Goal: Task Accomplishment & Management: Manage account settings

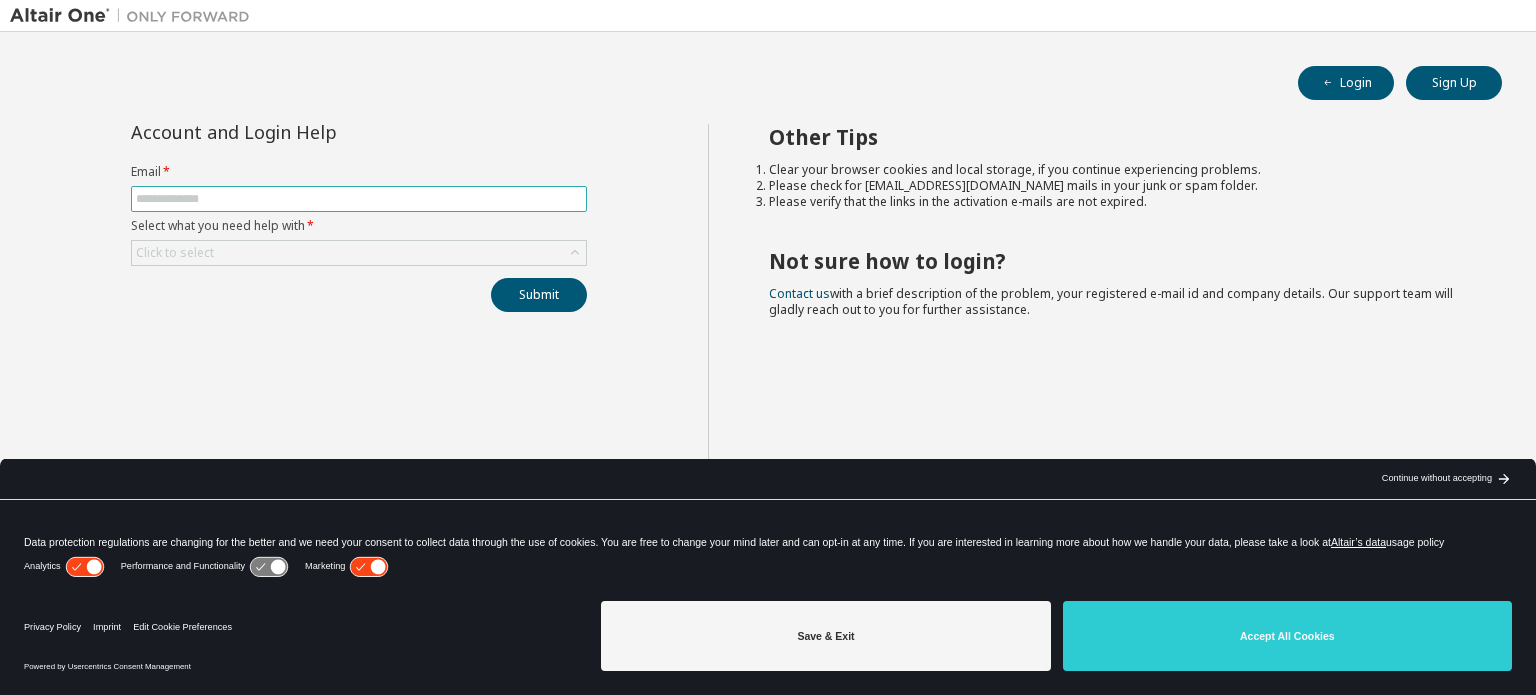
click at [355, 199] on input "text" at bounding box center [359, 199] width 446 height 16
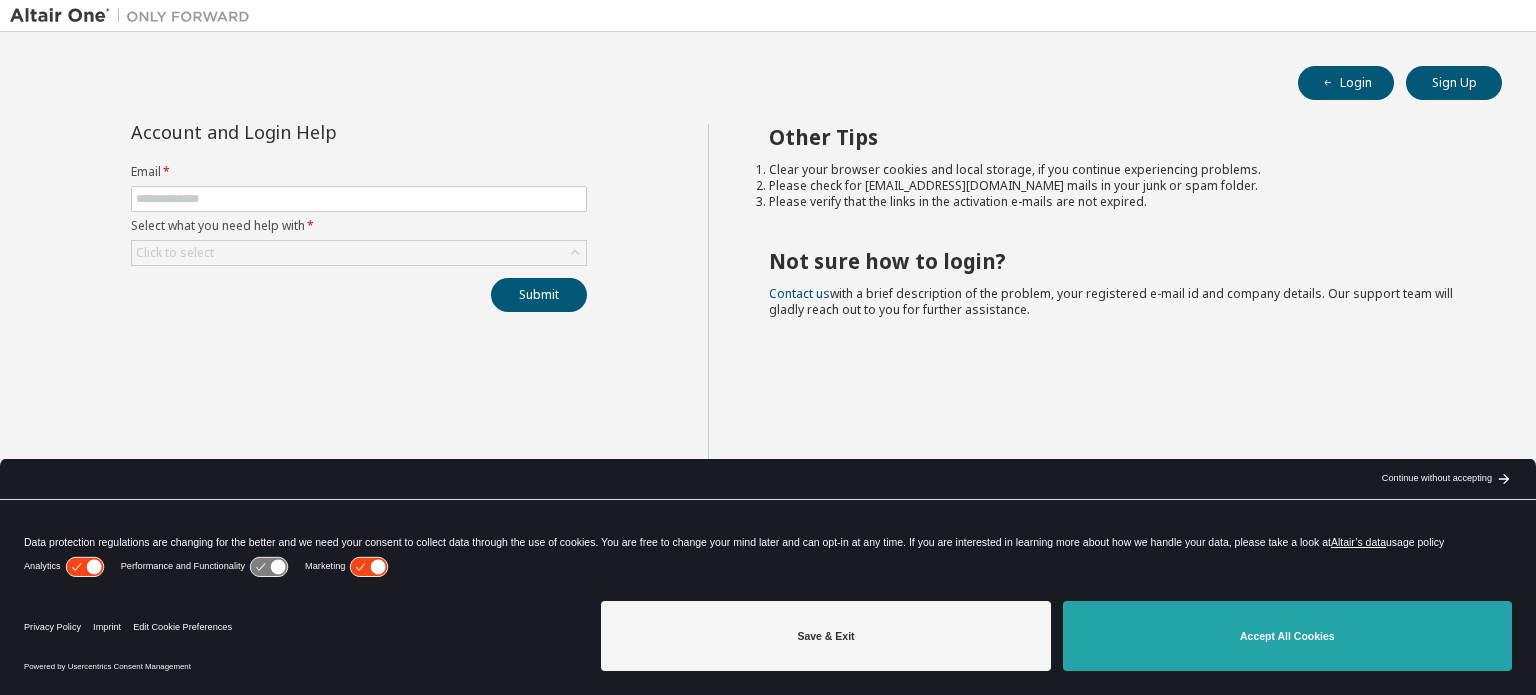
click at [1254, 623] on button "Accept All Cookies" at bounding box center [1287, 636] width 449 height 70
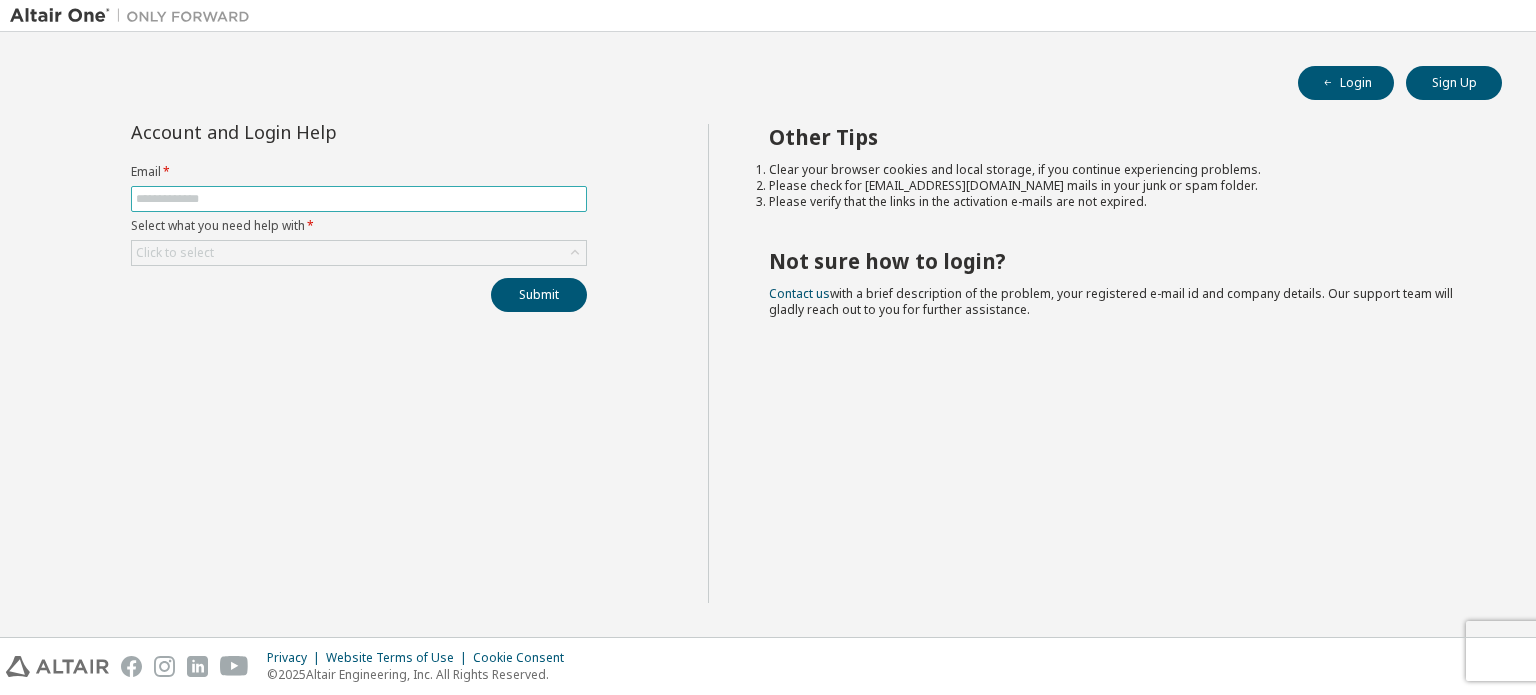
click at [440, 193] on input "text" at bounding box center [359, 199] width 446 height 16
type input "**********"
click at [504, 260] on div "Click to select" at bounding box center [359, 253] width 454 height 24
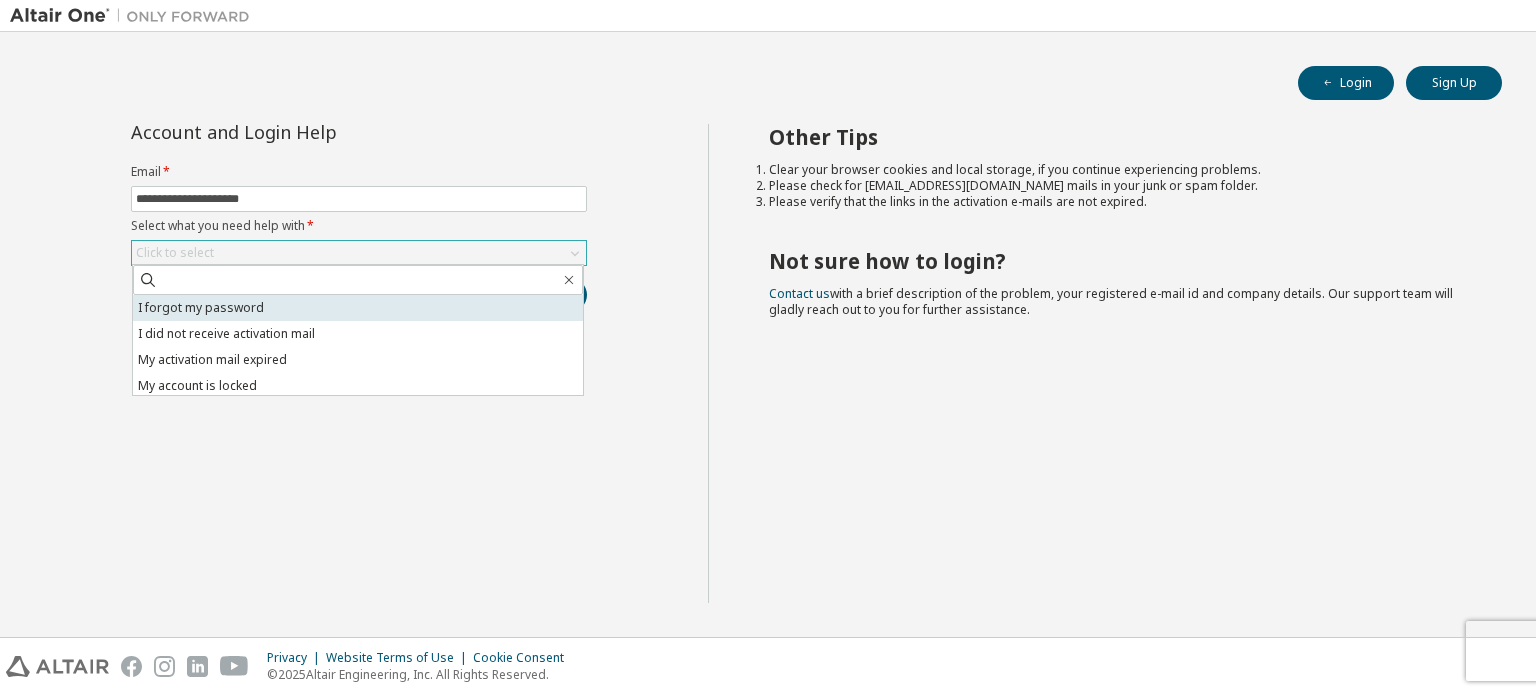
click at [416, 300] on li "I forgot my password" at bounding box center [358, 308] width 450 height 26
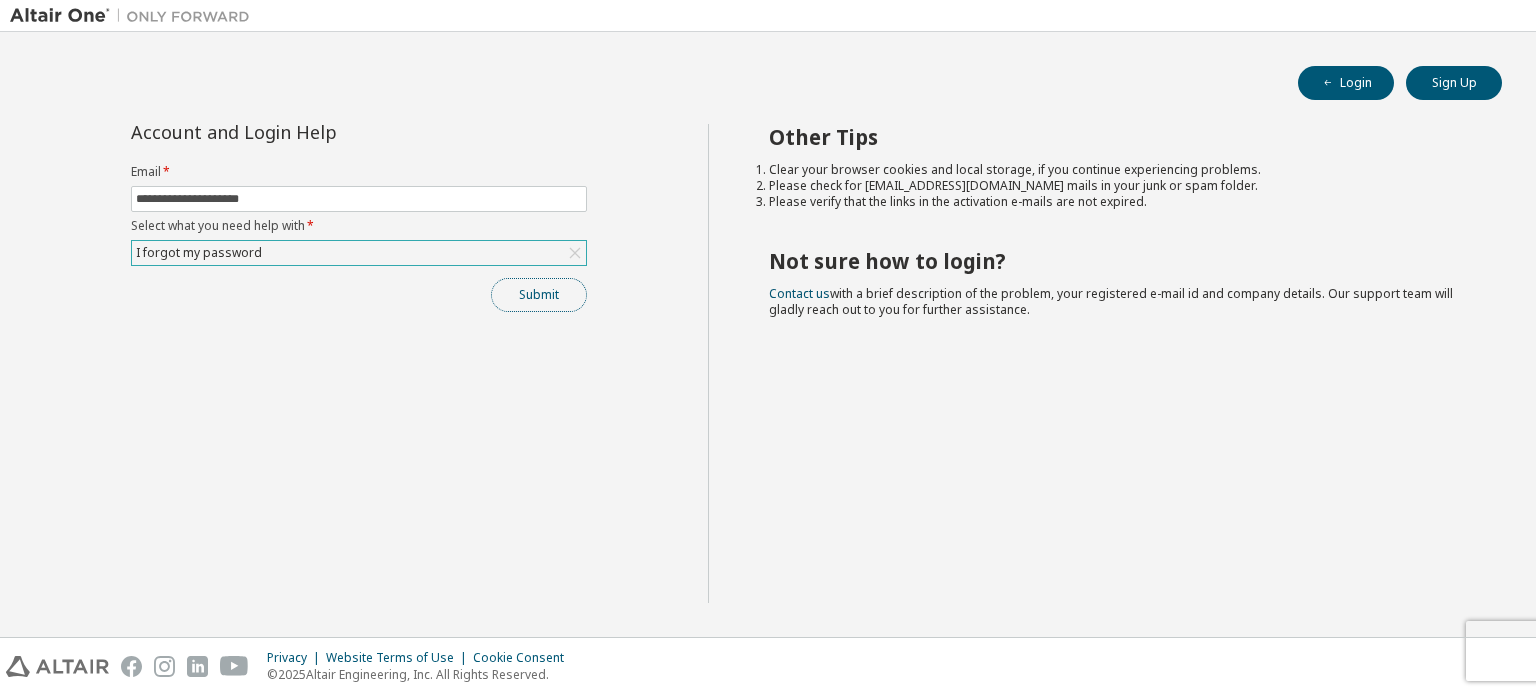
click at [518, 299] on button "Submit" at bounding box center [539, 295] width 96 height 34
